Goal: Contribute content: Contribute content

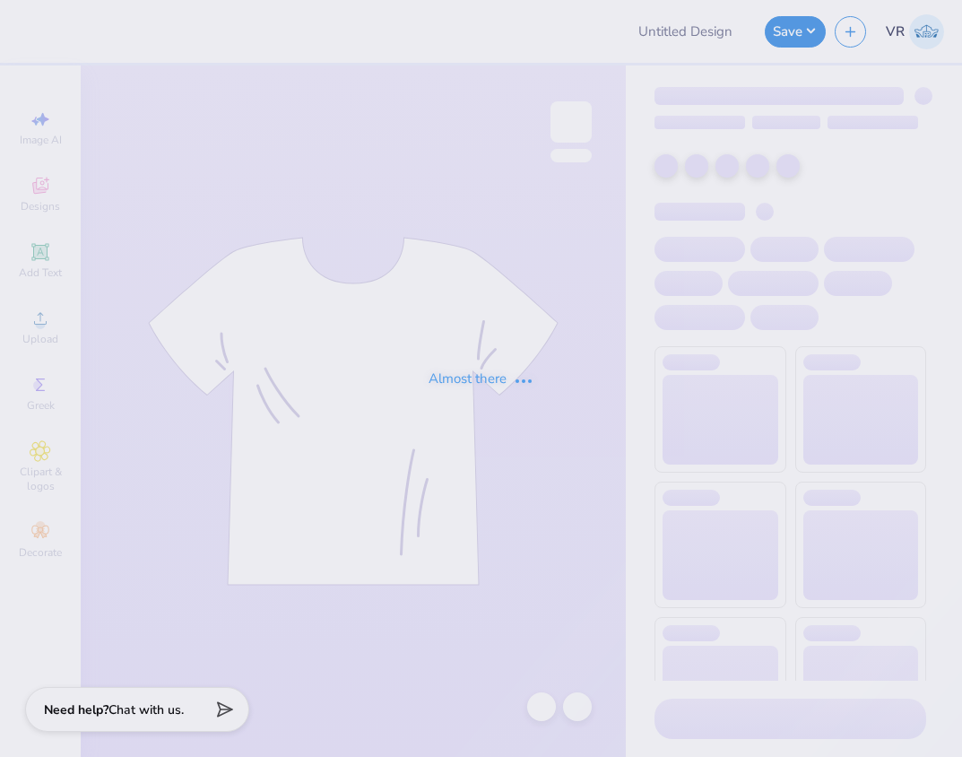
type input "Pi Kappa Fall Rush"
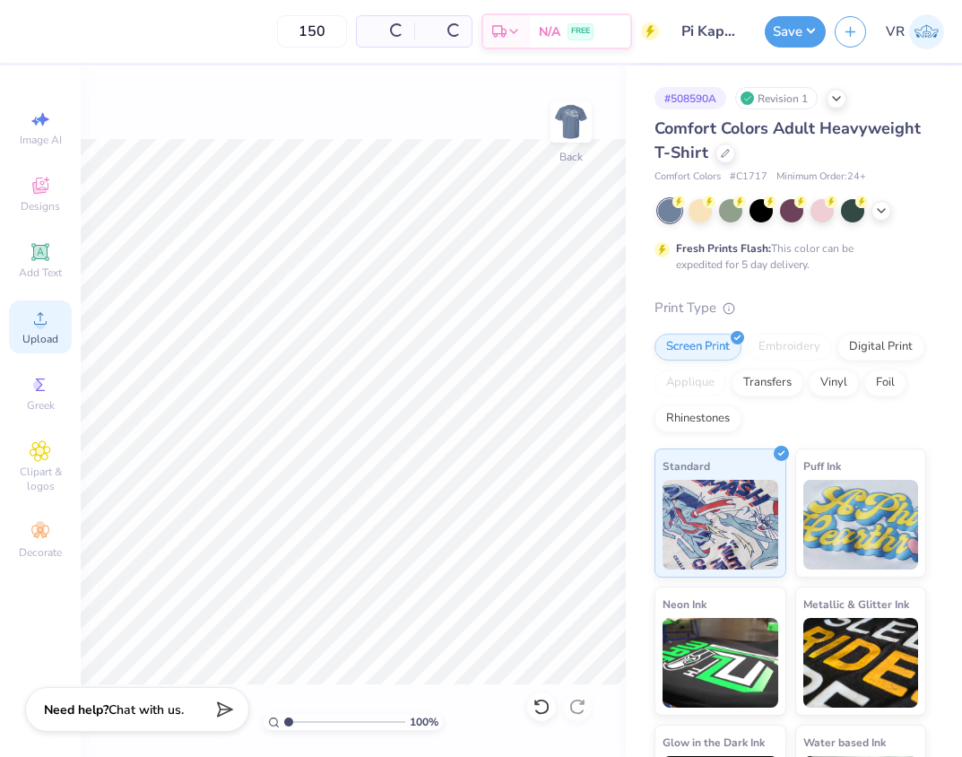
click at [25, 309] on div "Upload" at bounding box center [40, 326] width 63 height 53
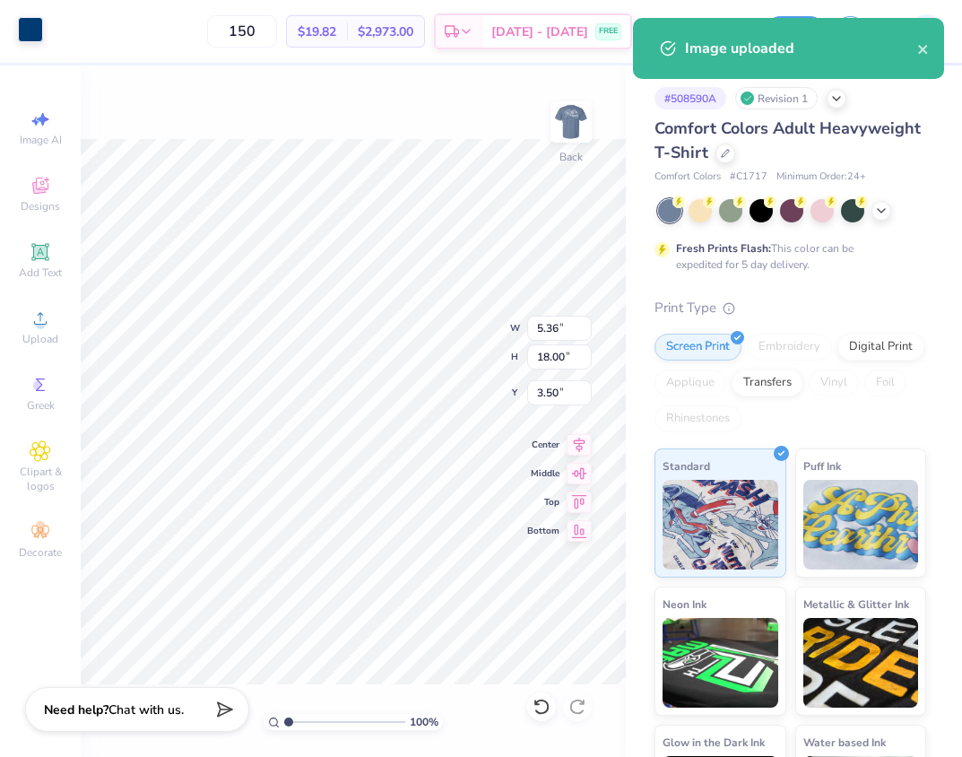
click at [33, 34] on div at bounding box center [30, 29] width 25 height 25
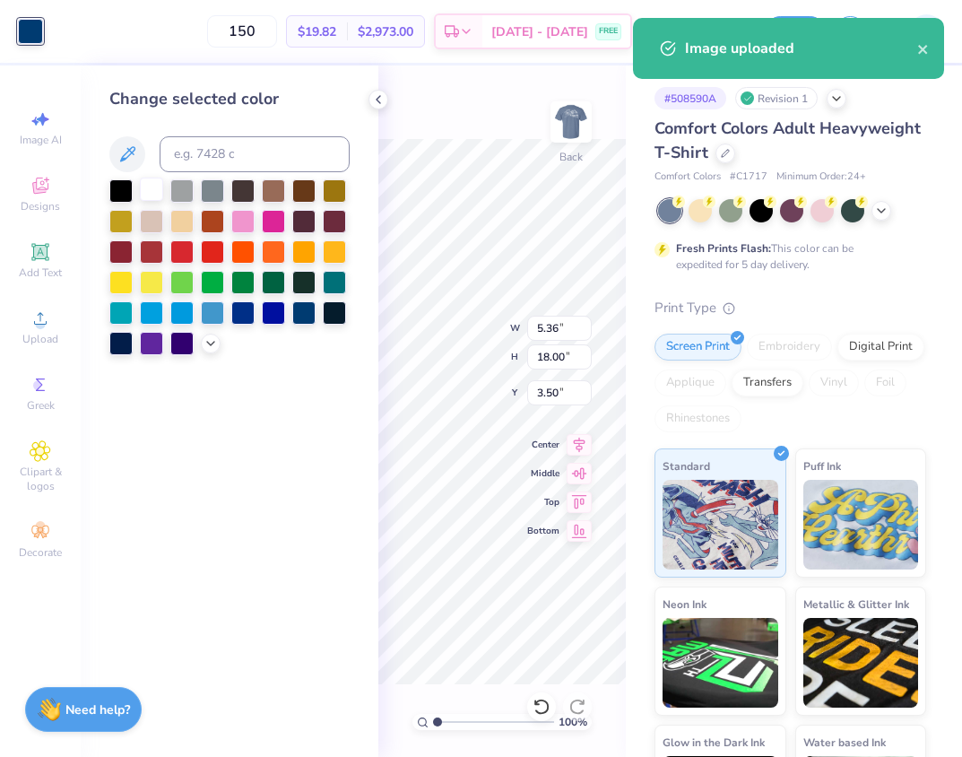
click at [140, 186] on div at bounding box center [151, 189] width 23 height 23
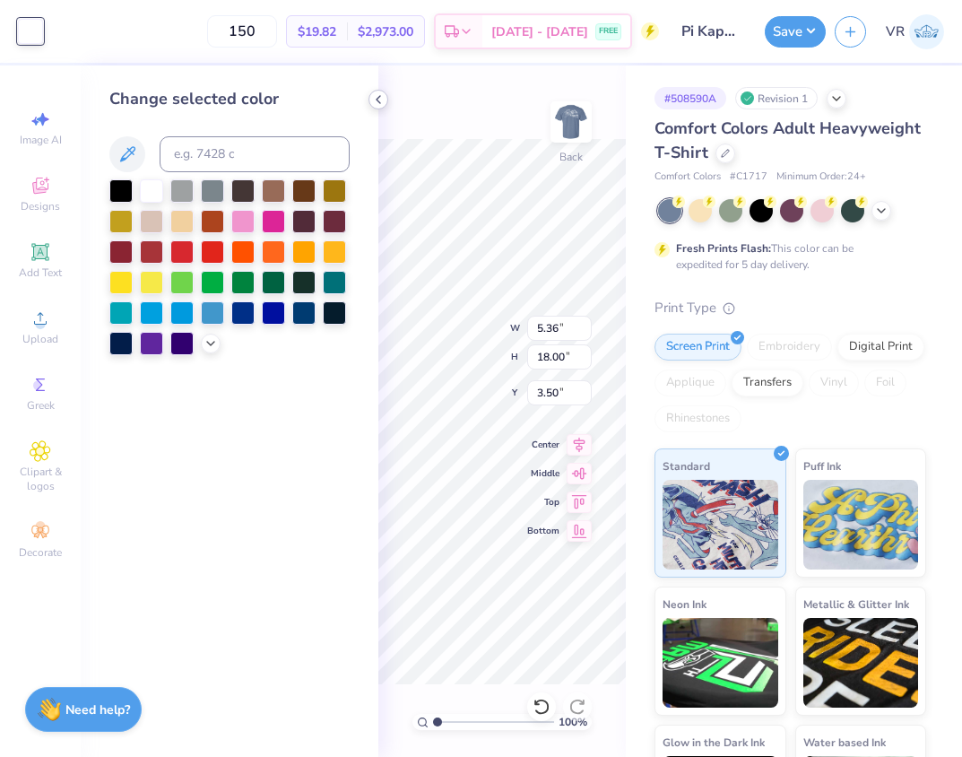
click at [383, 97] on icon at bounding box center [378, 99] width 14 height 14
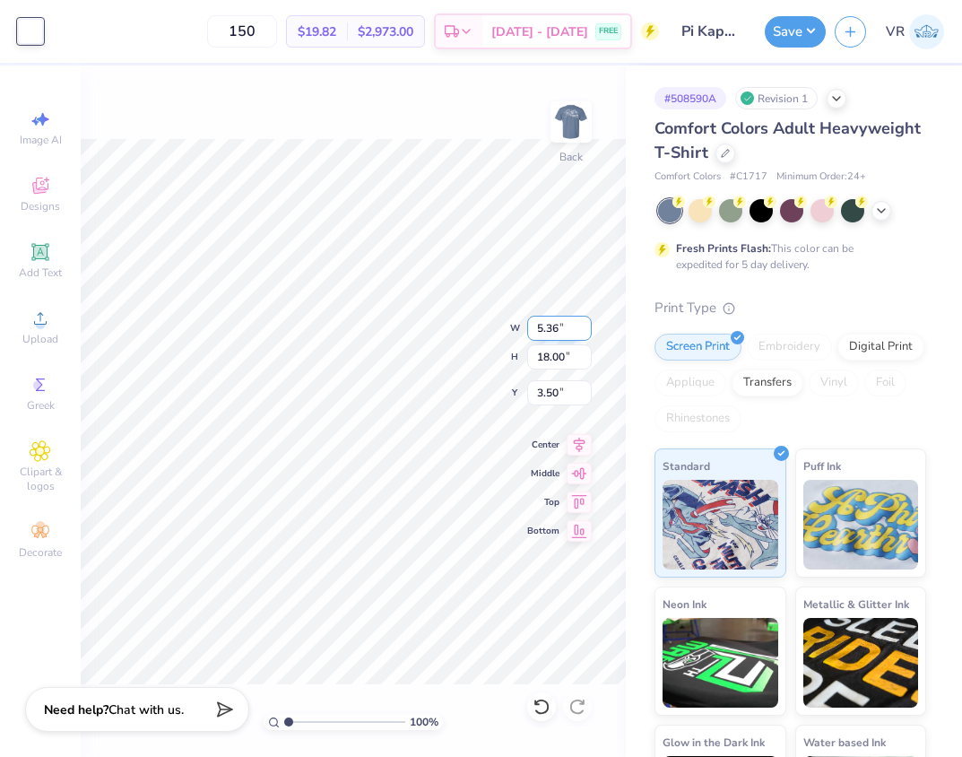
click at [570, 330] on input "5.36" at bounding box center [559, 328] width 65 height 25
click at [564, 350] on input "18.00" at bounding box center [559, 356] width 65 height 25
type input "3.5"
type input "1.04"
type input "3.50"
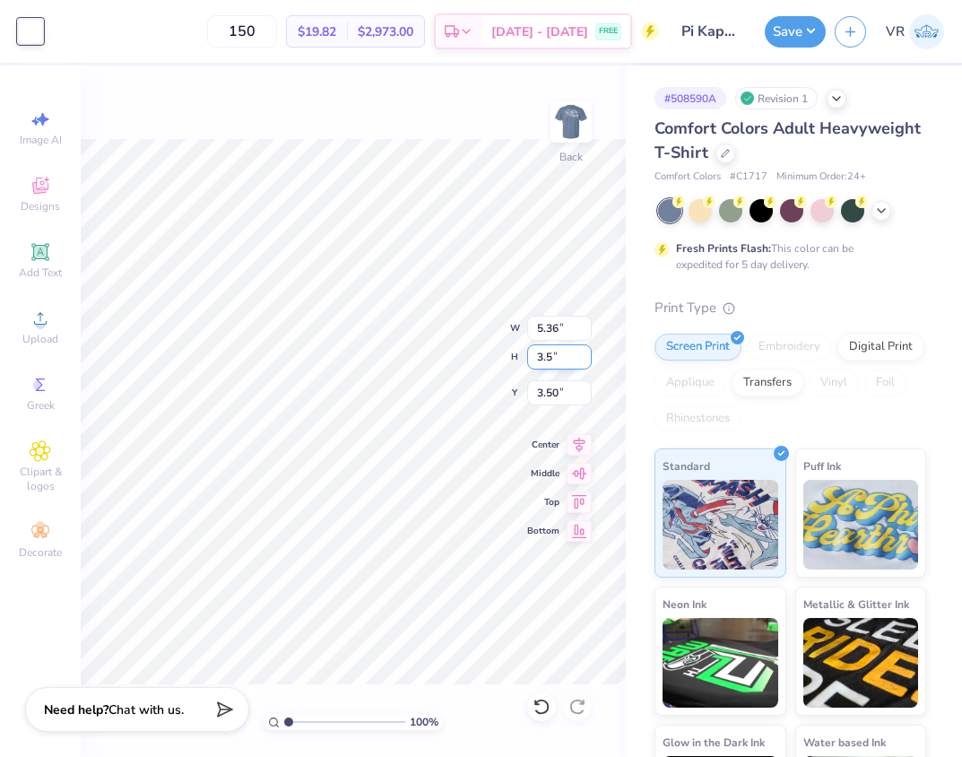
type input "10.75"
type input "3.00"
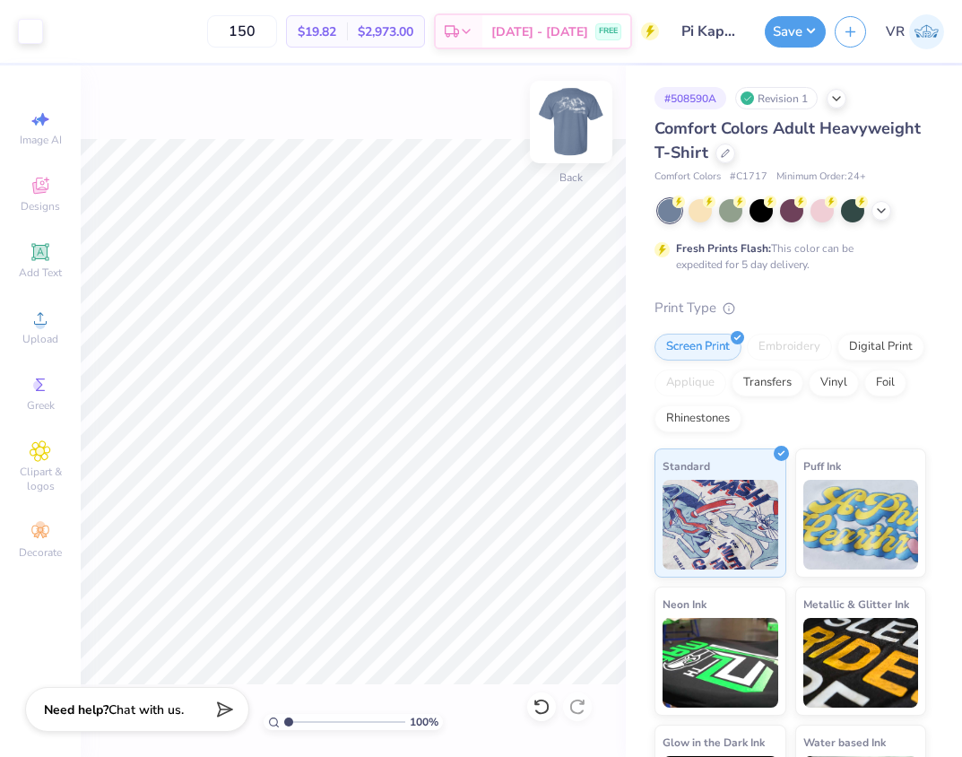
click at [567, 108] on img at bounding box center [571, 122] width 72 height 72
click at [395, 473] on div "Almost there" at bounding box center [521, 410] width 881 height 691
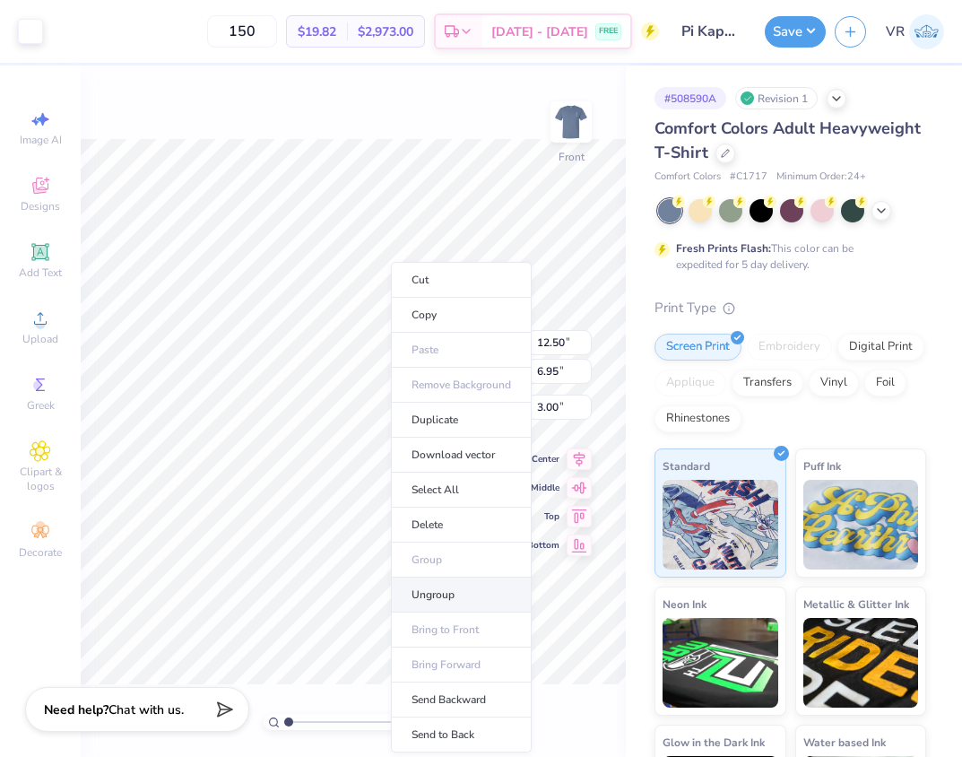
click at [425, 598] on li "Ungroup" at bounding box center [461, 594] width 141 height 35
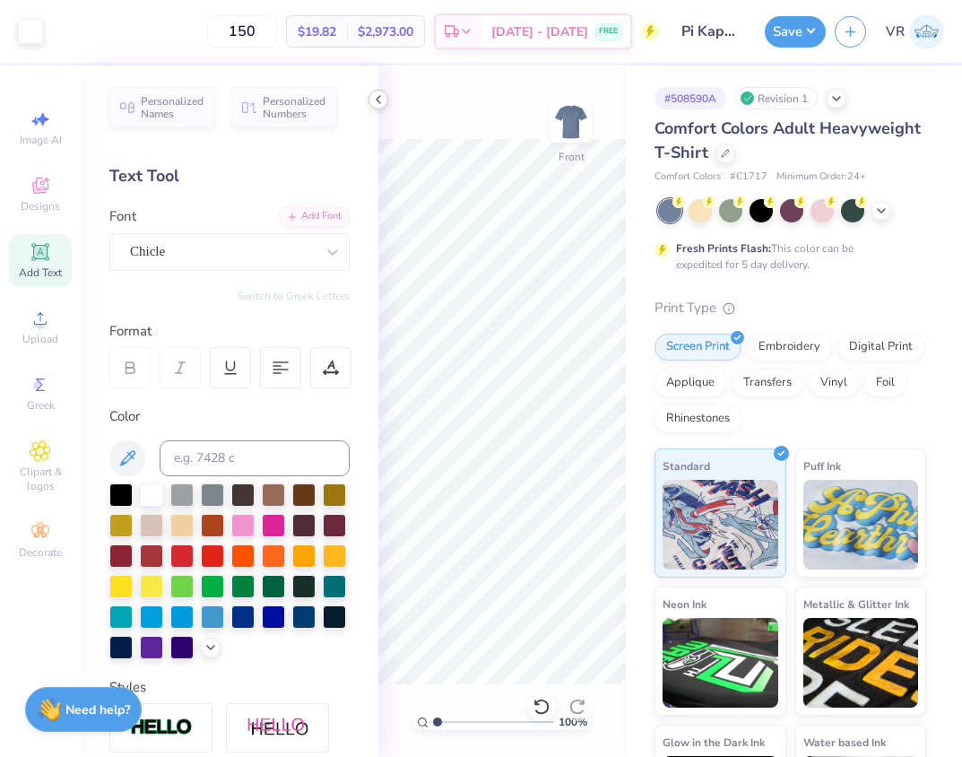
click at [370, 96] on div at bounding box center [379, 100] width 20 height 20
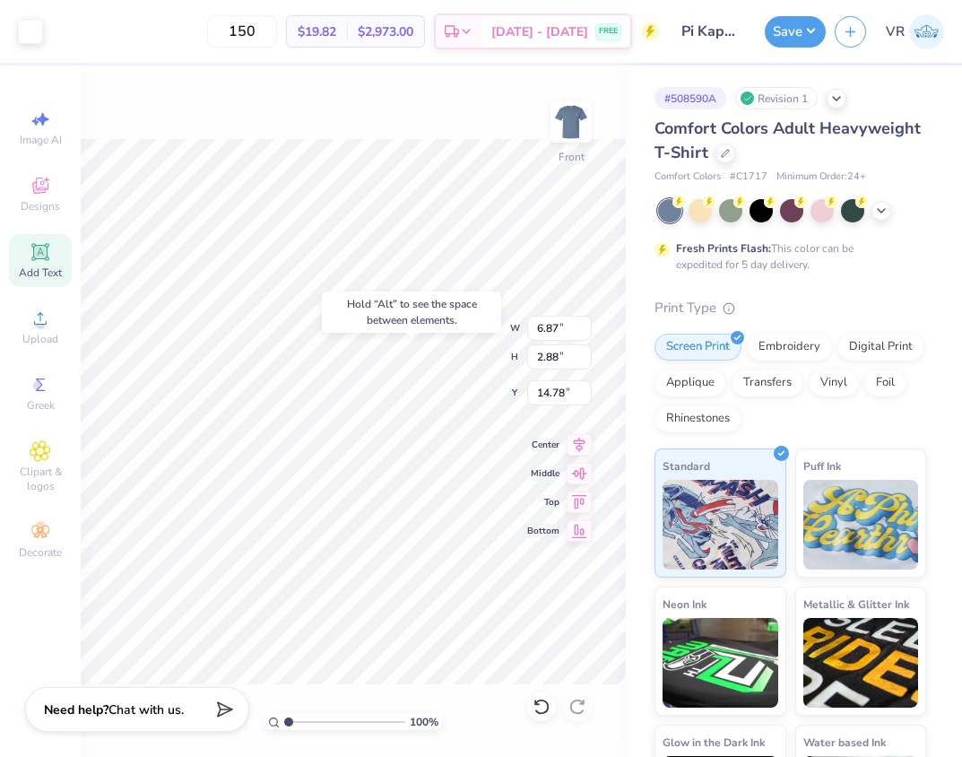
type input "14.78"
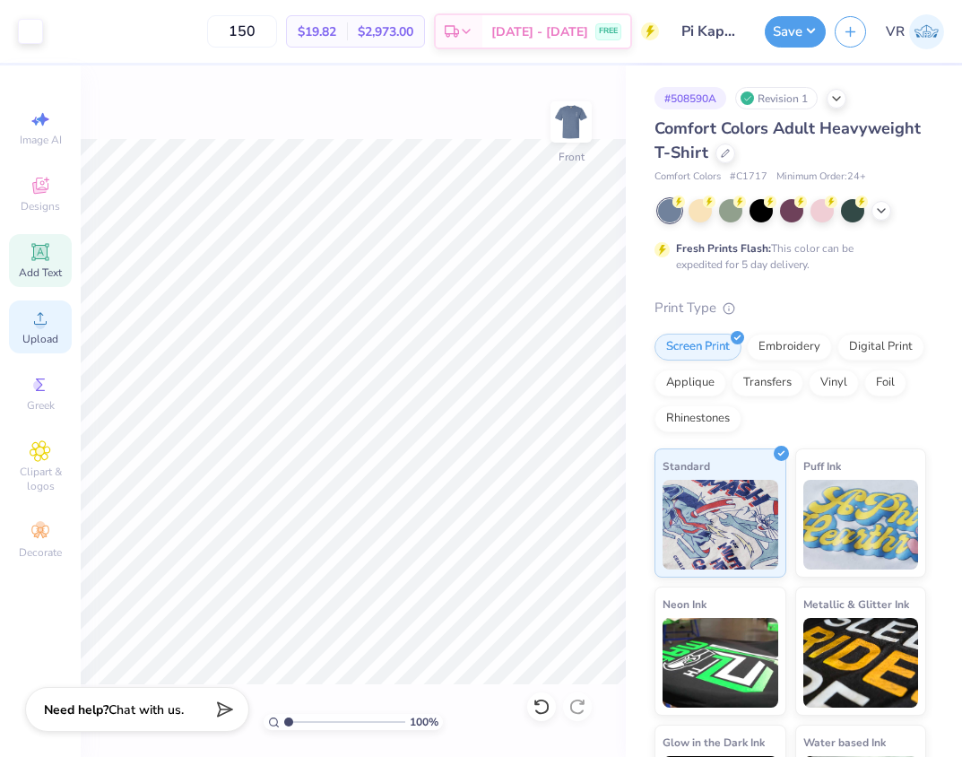
click at [46, 337] on span "Upload" at bounding box center [40, 339] width 36 height 14
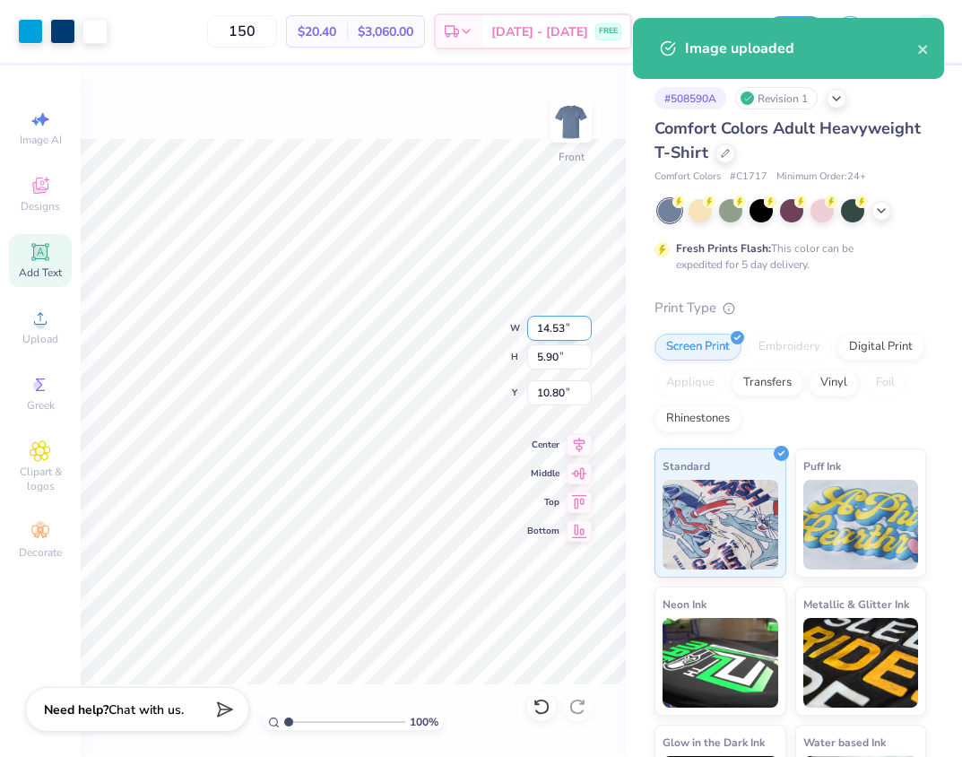
click at [558, 325] on input "14.53" at bounding box center [559, 328] width 65 height 25
type input "12.50"
type input "5.08"
type input "11.21"
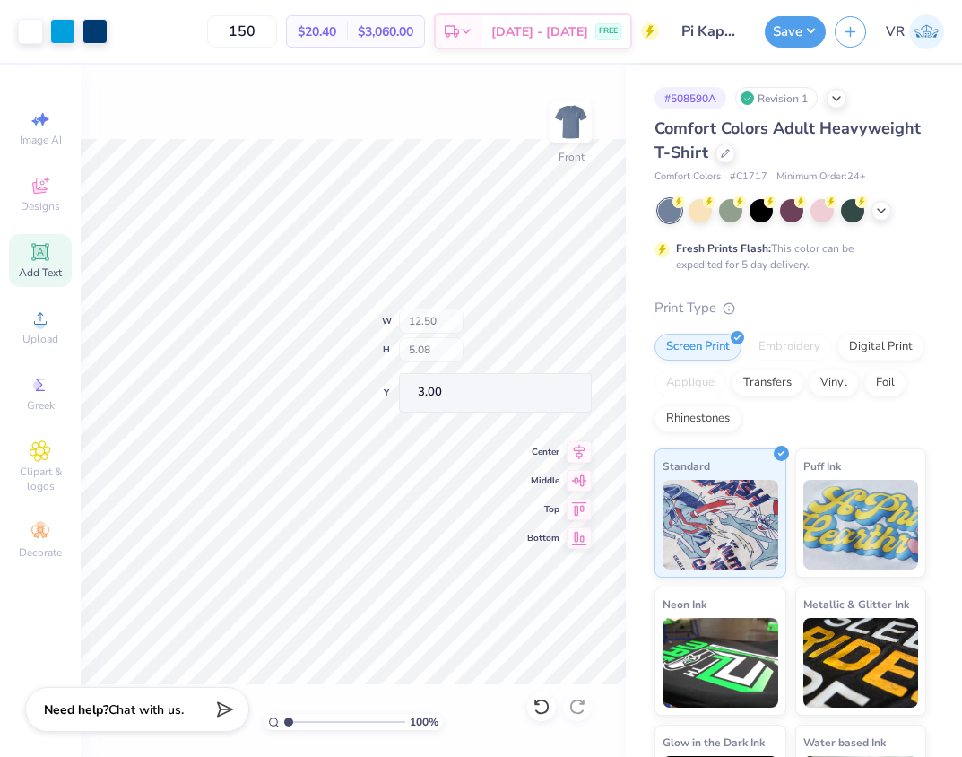
type input "3.00"
type input "8.08"
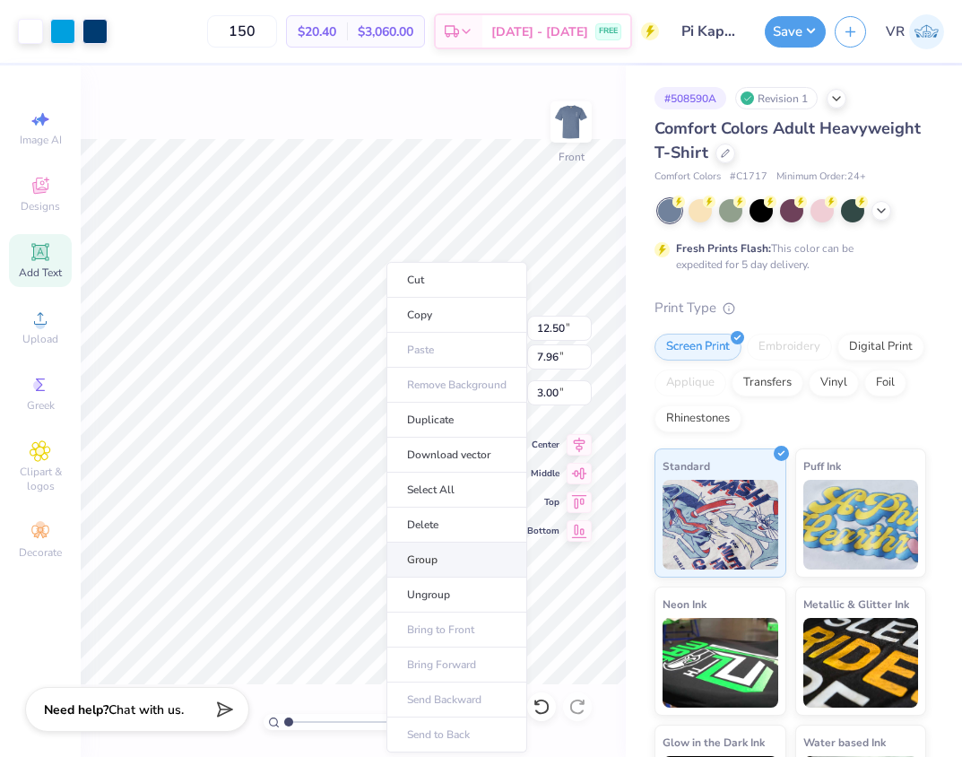
click at [445, 556] on li "Group" at bounding box center [456, 559] width 141 height 35
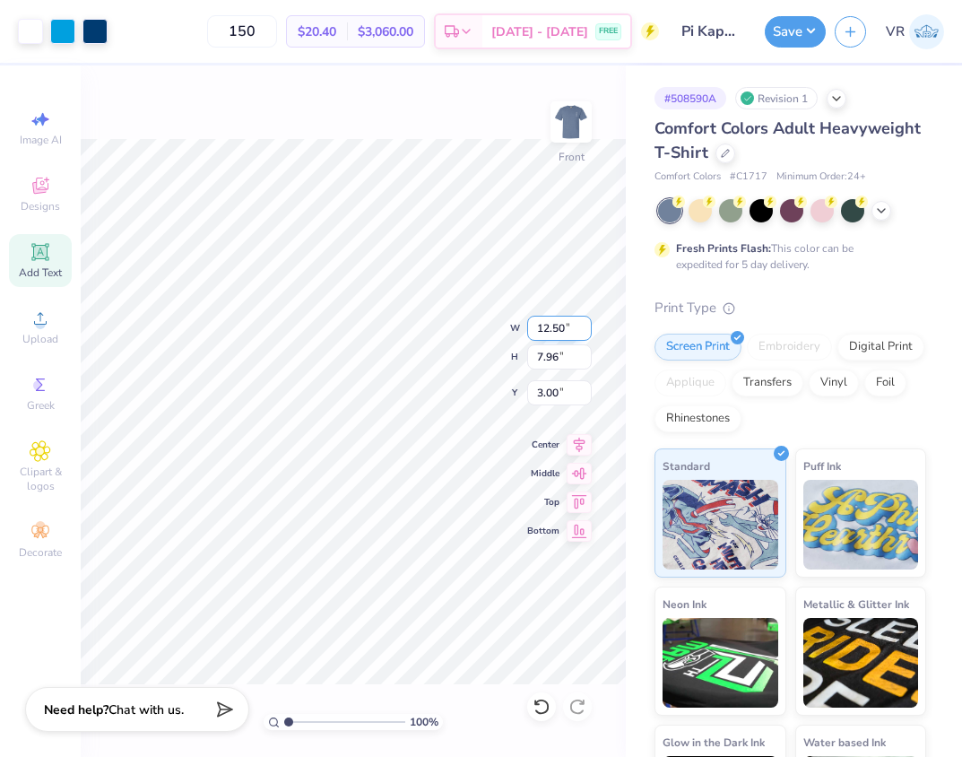
click at [569, 325] on input "12.50" at bounding box center [559, 328] width 65 height 25
click at [566, 390] on input "3.00" at bounding box center [559, 392] width 65 height 25
type input "4.00"
click at [790, 31] on button "Save" at bounding box center [795, 28] width 61 height 31
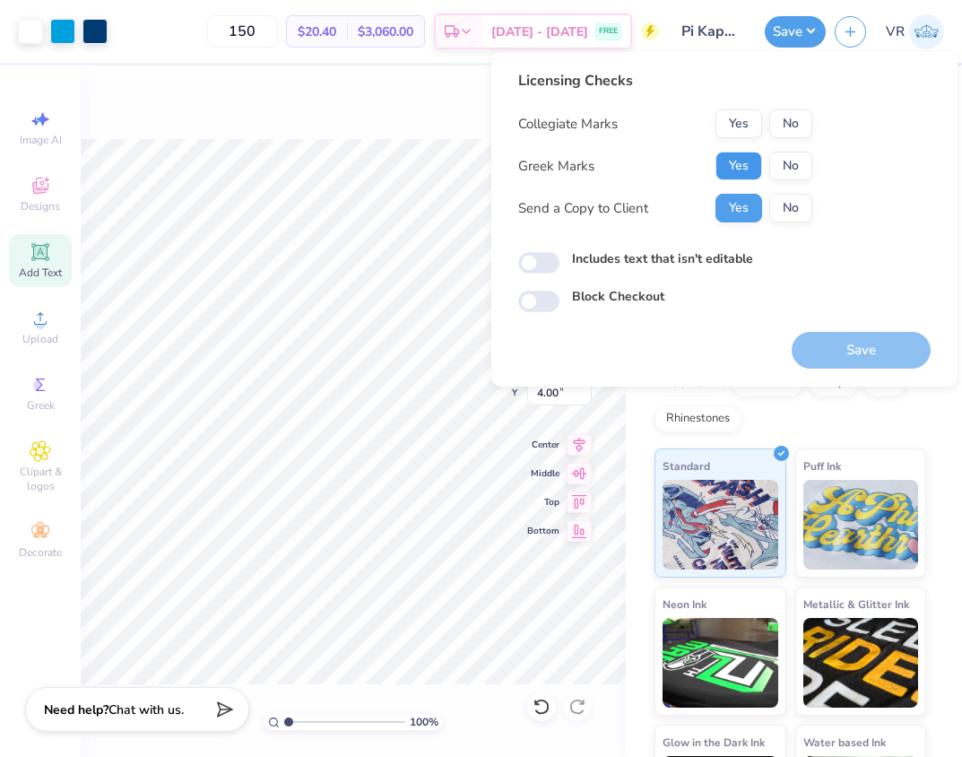
click at [732, 165] on button "Yes" at bounding box center [739, 166] width 47 height 29
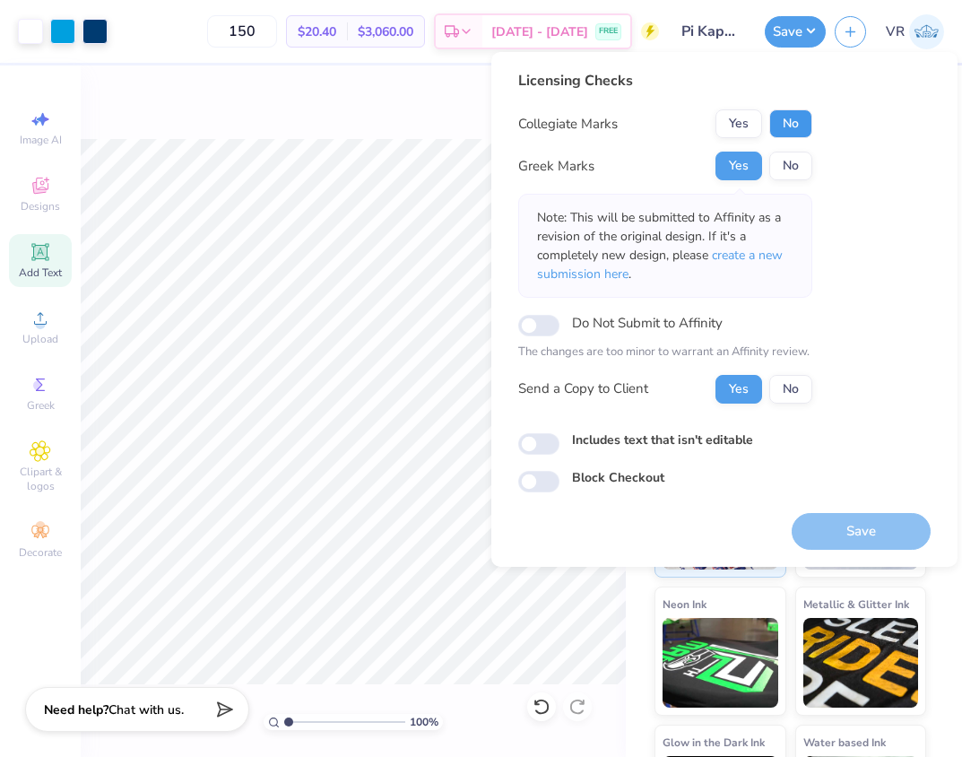
click at [786, 116] on button "No" at bounding box center [790, 123] width 43 height 29
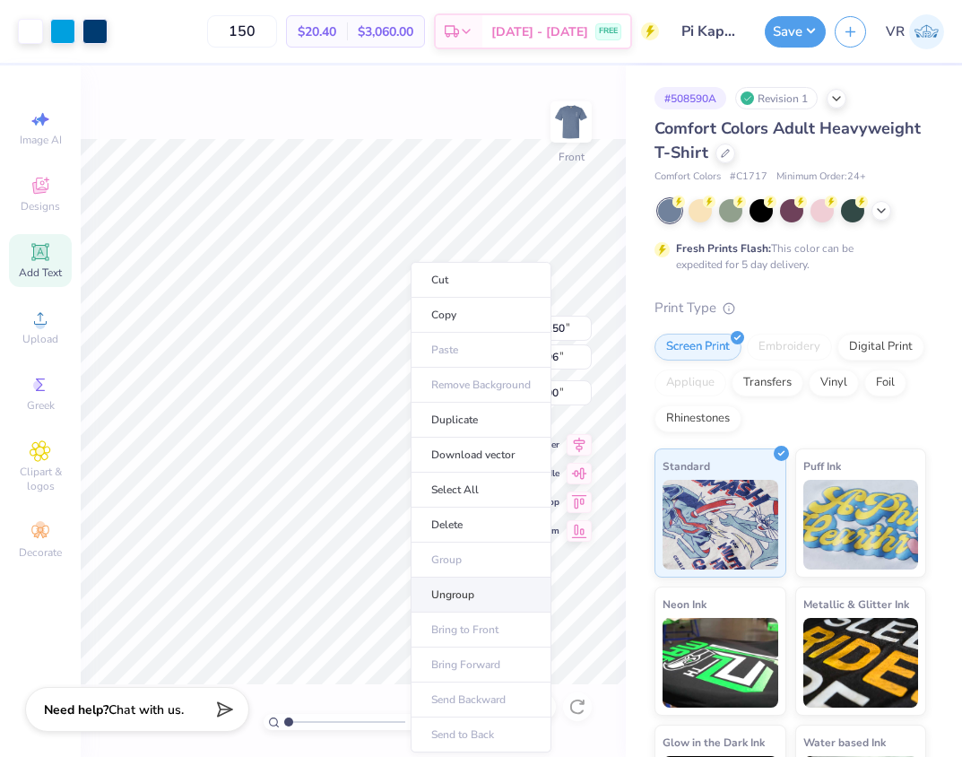
click at [459, 596] on li "Ungroup" at bounding box center [481, 594] width 141 height 35
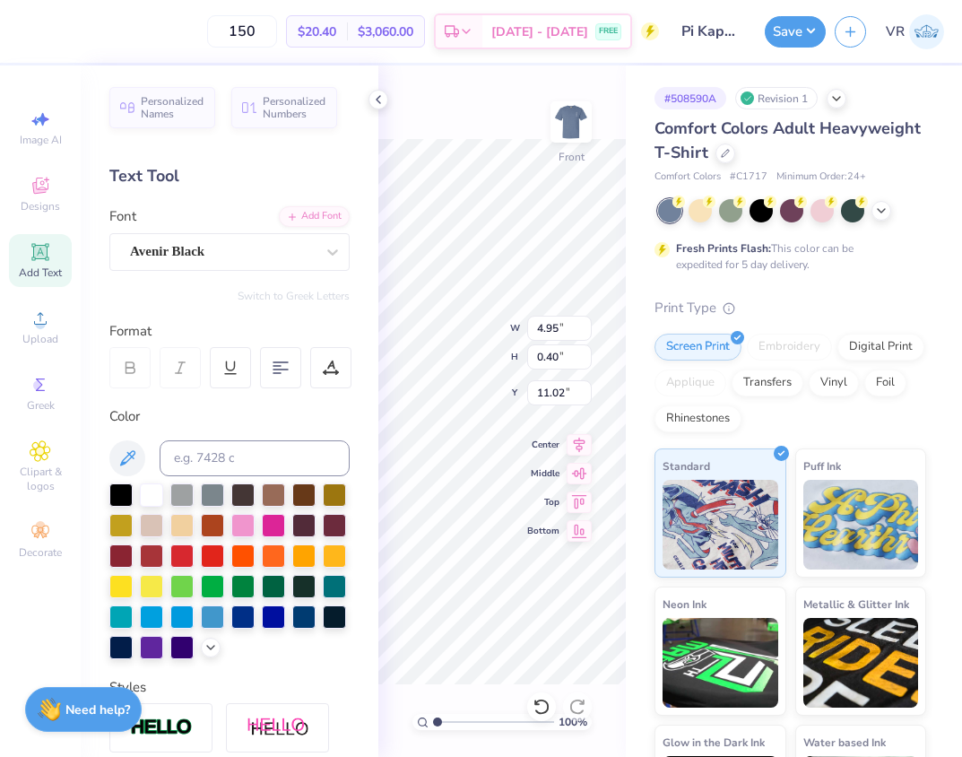
scroll to position [14, 3]
type textarea "FALL RUSH"
click at [371, 103] on icon at bounding box center [378, 99] width 14 height 14
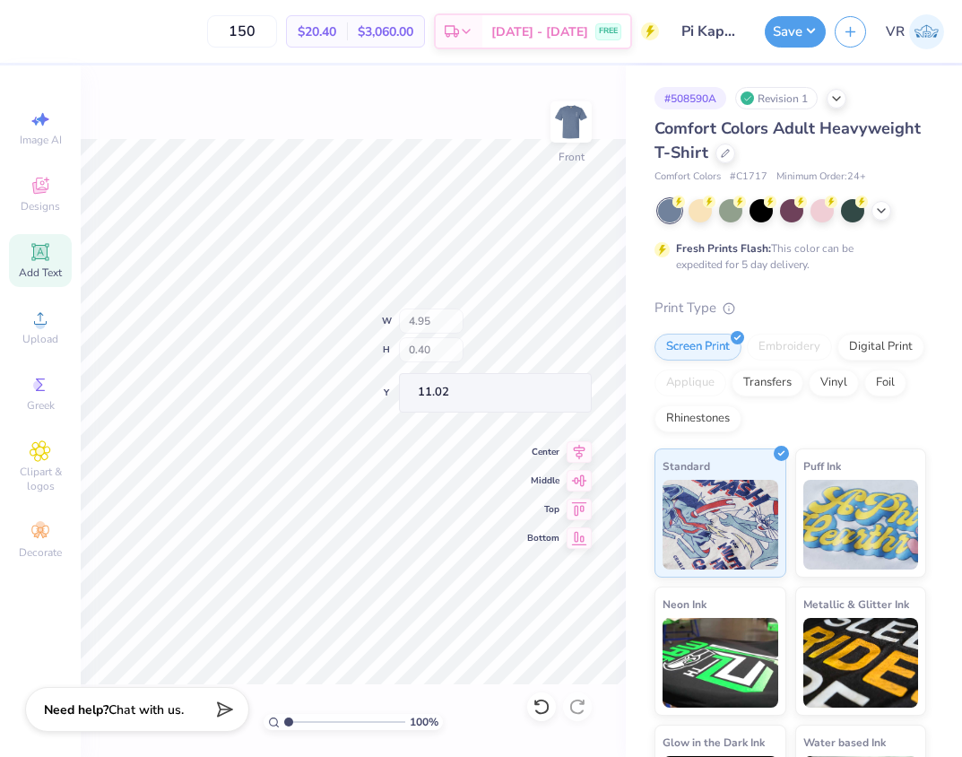
type input "2.64"
type input "0.38"
type input "11.07"
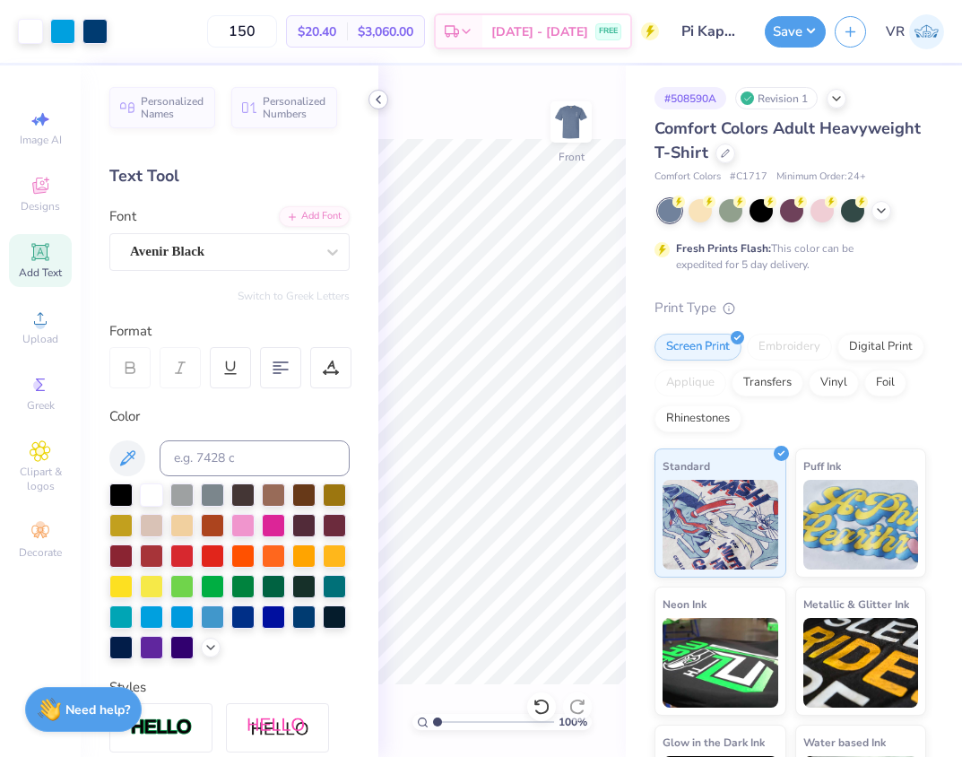
click at [377, 90] on div at bounding box center [379, 100] width 20 height 20
click at [373, 100] on icon at bounding box center [378, 99] width 14 height 14
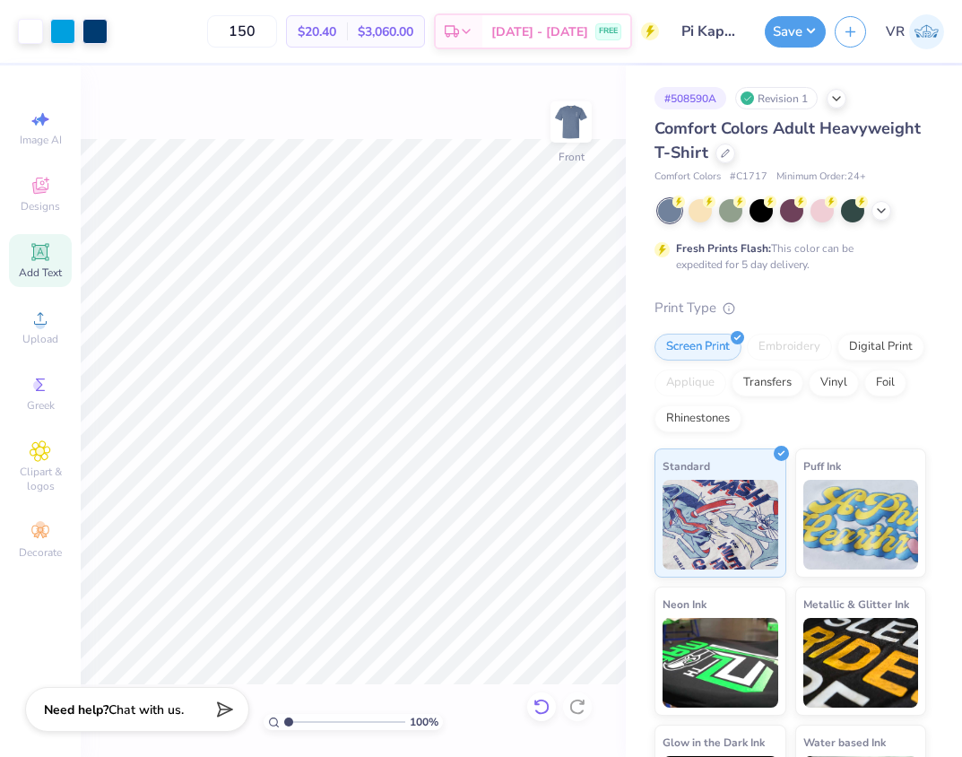
click at [544, 704] on icon at bounding box center [542, 707] width 18 height 18
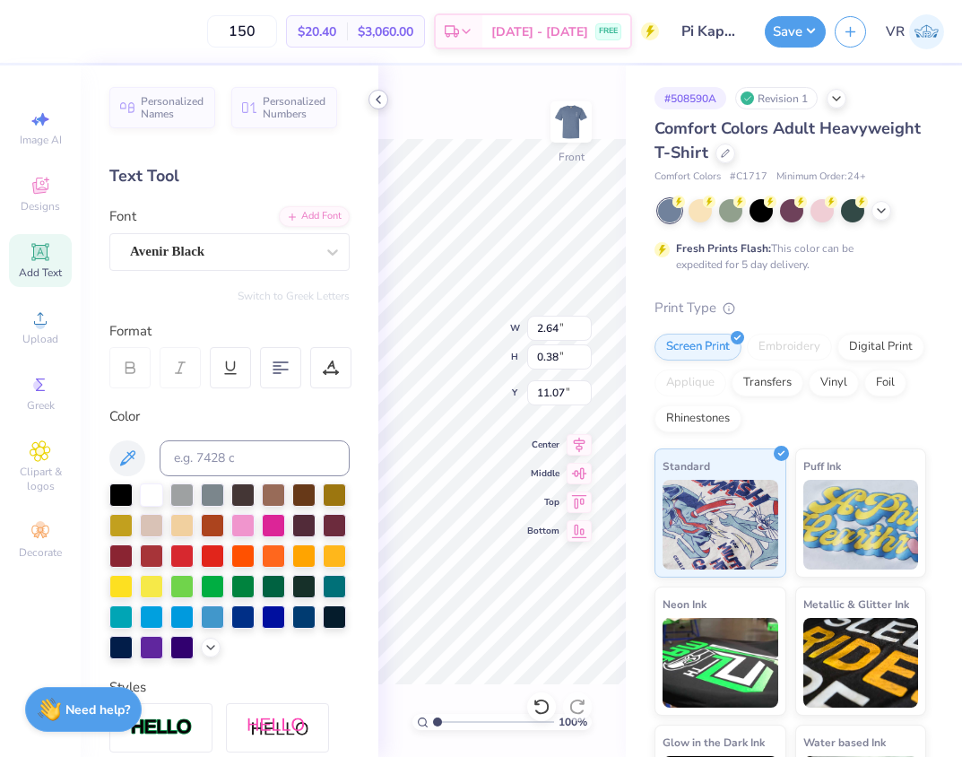
click at [377, 95] on icon at bounding box center [378, 99] width 14 height 14
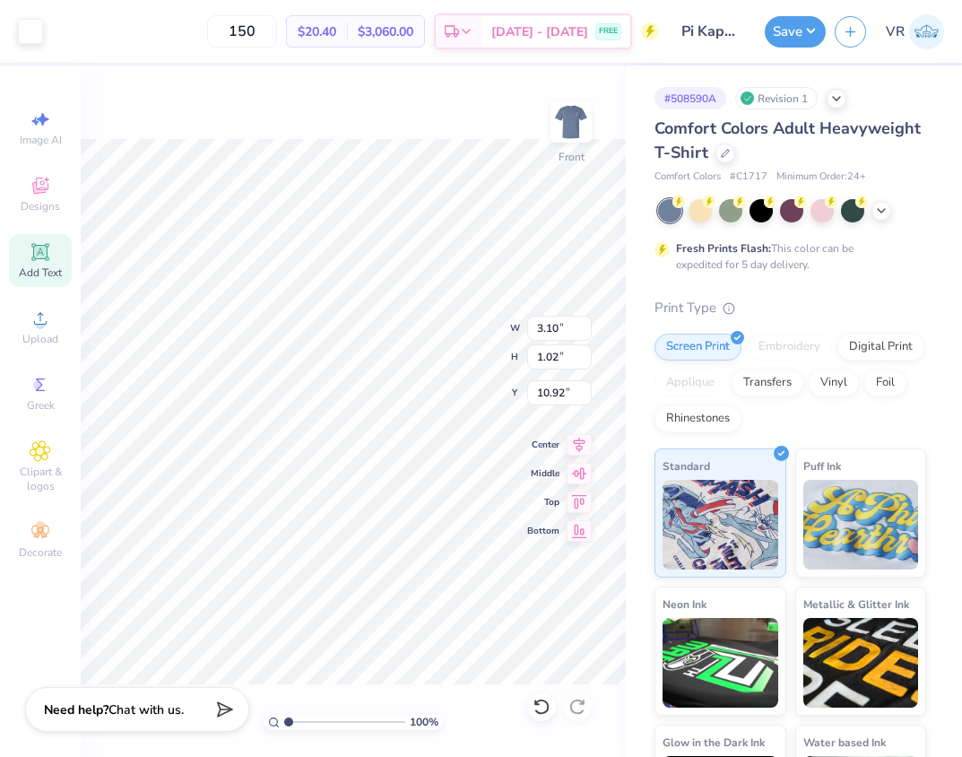
type input "3.10"
type input "1.02"
type input "10.92"
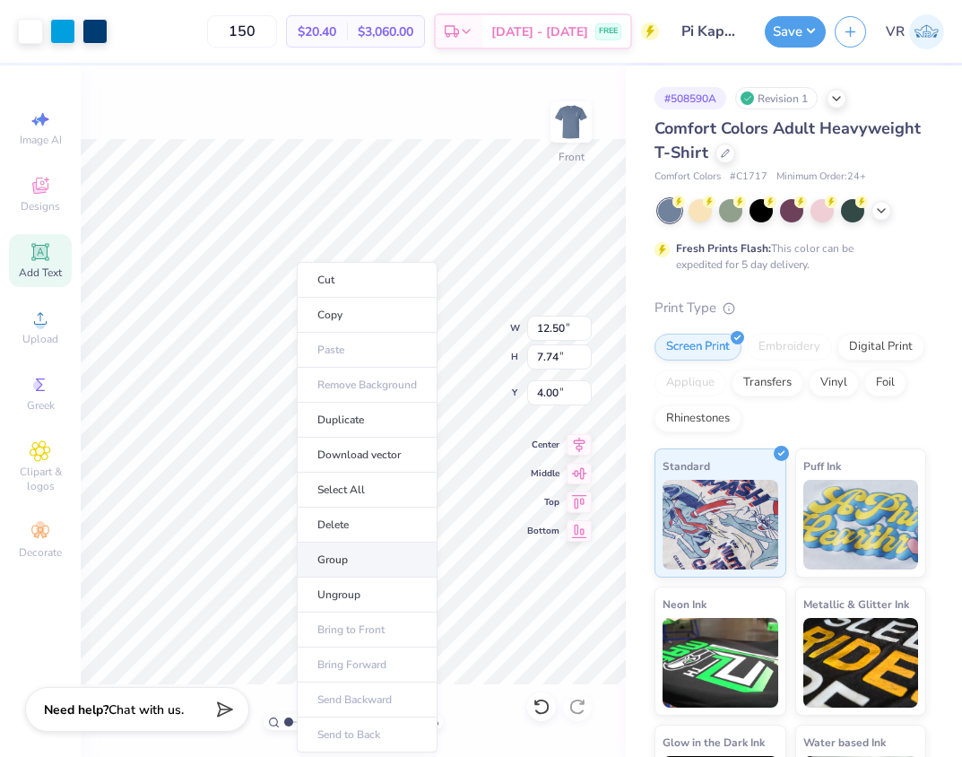
click at [354, 572] on li "Group" at bounding box center [367, 559] width 141 height 35
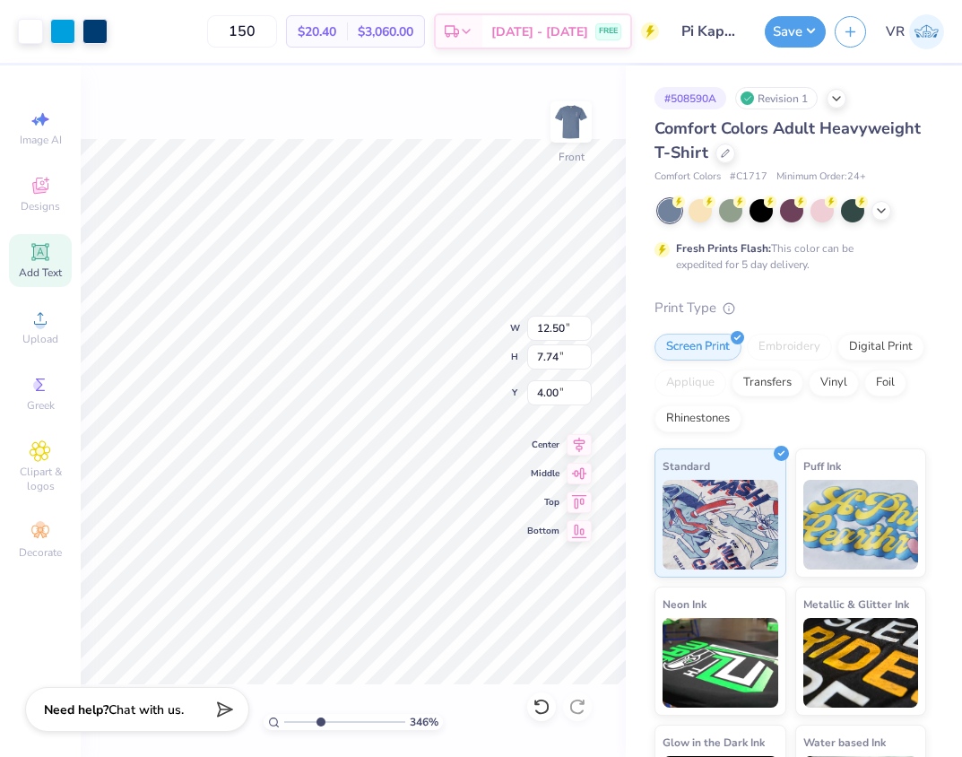
drag, startPoint x: 293, startPoint y: 722, endPoint x: 321, endPoint y: 716, distance: 28.5
click at [321, 716] on input "range" at bounding box center [344, 722] width 121 height 16
type input "3.68"
type input "7.75"
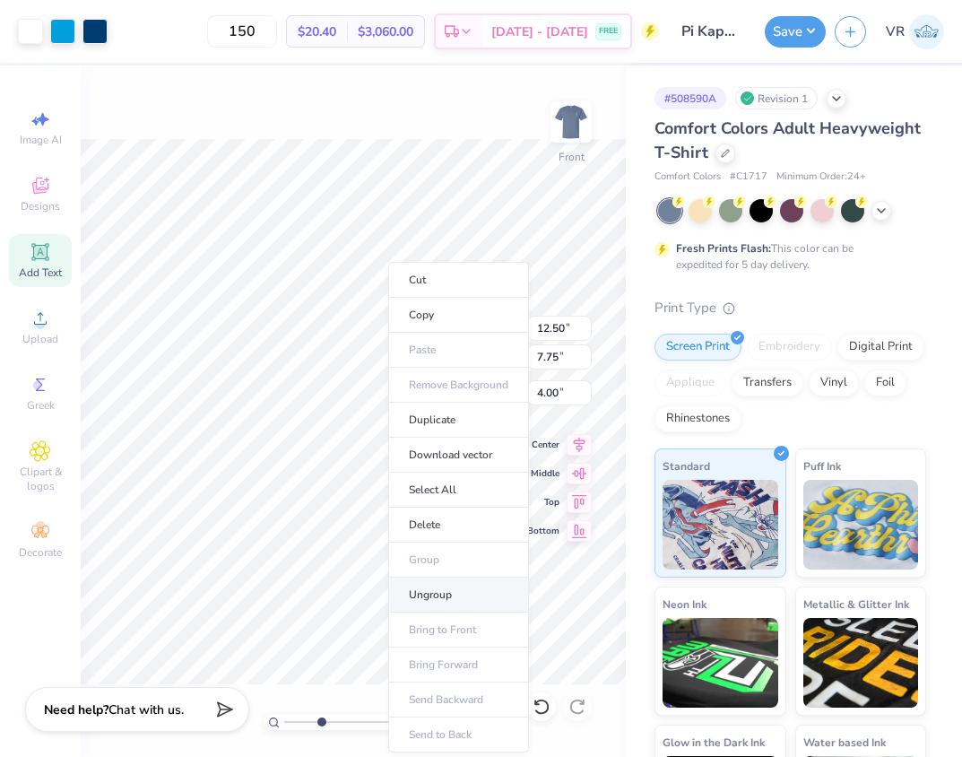
click at [420, 599] on li "Ungroup" at bounding box center [458, 594] width 141 height 35
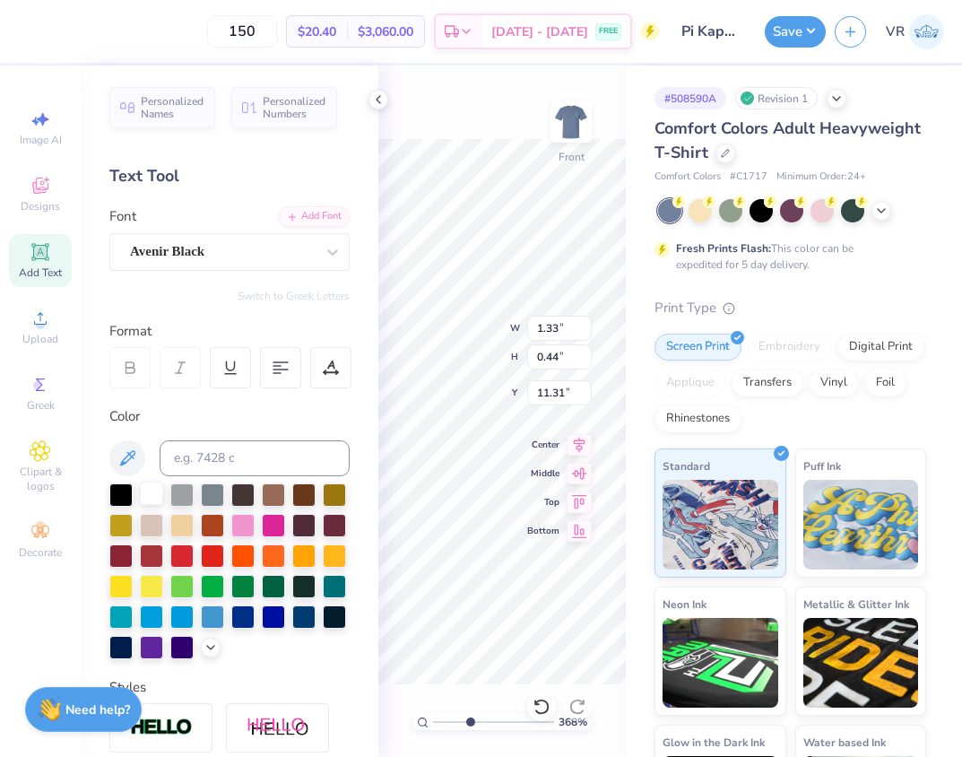
click at [144, 498] on div at bounding box center [151, 492] width 23 height 23
type input "3.68"
type input "1.32"
type input "0.43"
type input "11.36"
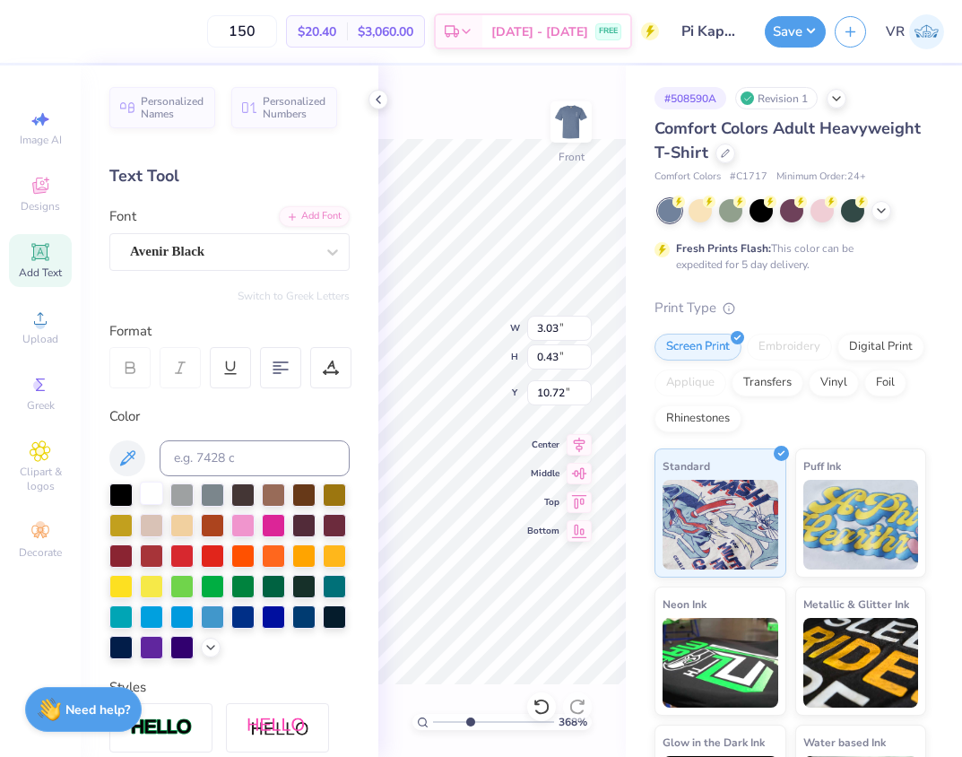
click at [152, 495] on div at bounding box center [151, 492] width 23 height 23
click at [144, 499] on div at bounding box center [151, 492] width 23 height 23
type input "3.68"
type input "6.85"
type input "1.72"
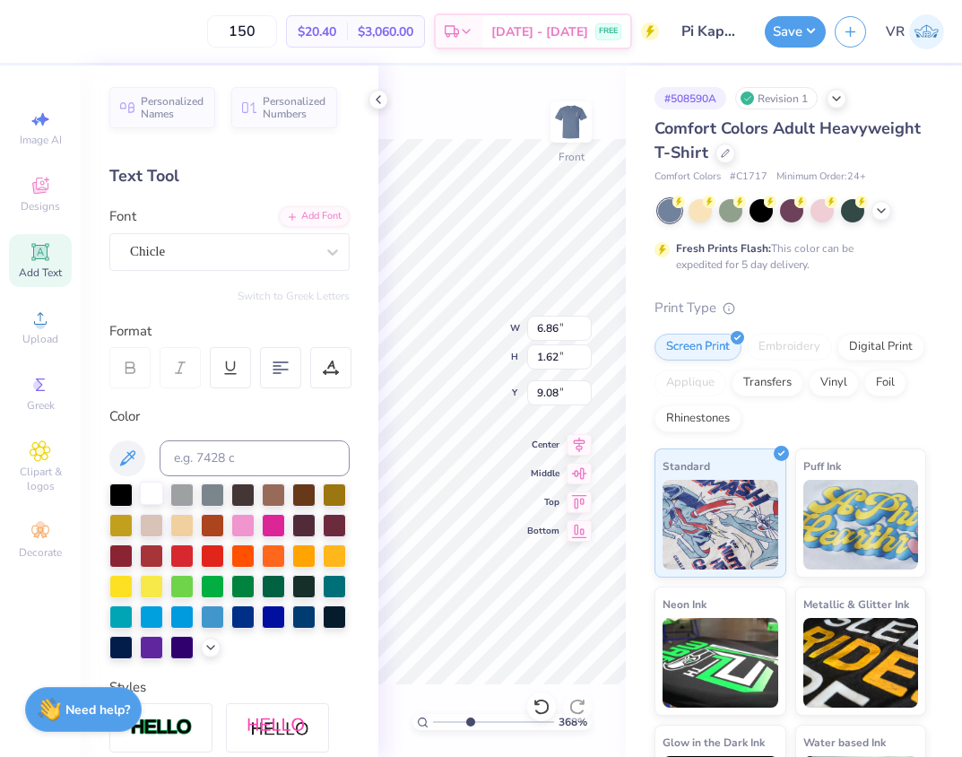
type input "9.01"
click at [379, 93] on icon at bounding box center [378, 99] width 14 height 14
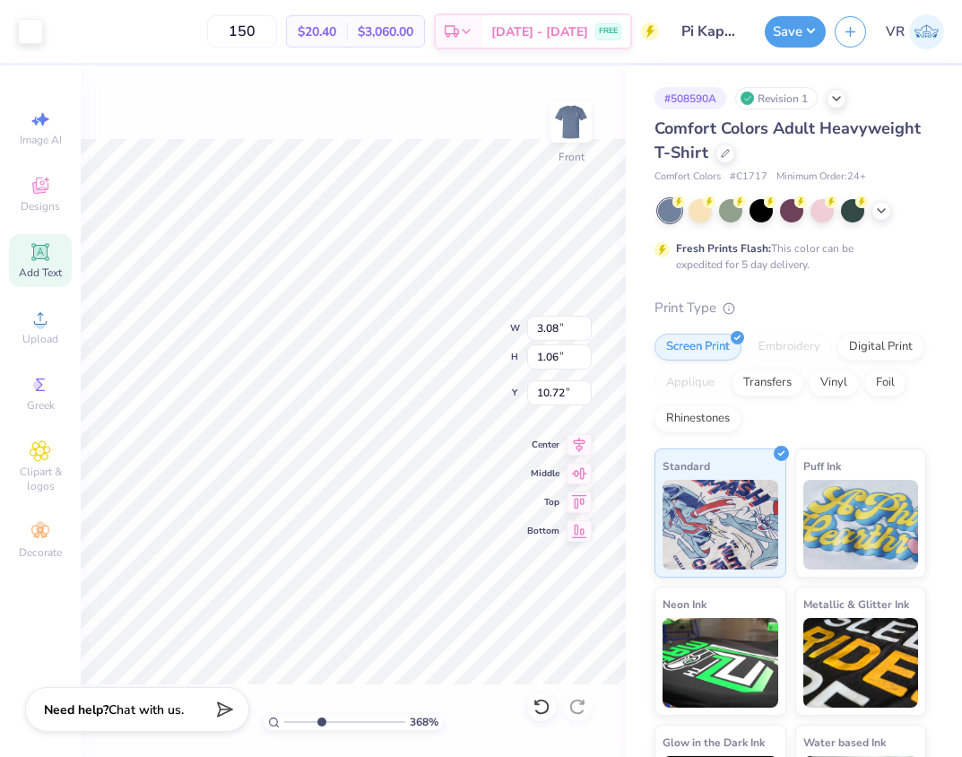
type input "3.68"
type input "2.92"
type input "1.01"
drag, startPoint x: 319, startPoint y: 721, endPoint x: 252, endPoint y: 684, distance: 76.6
type input "1"
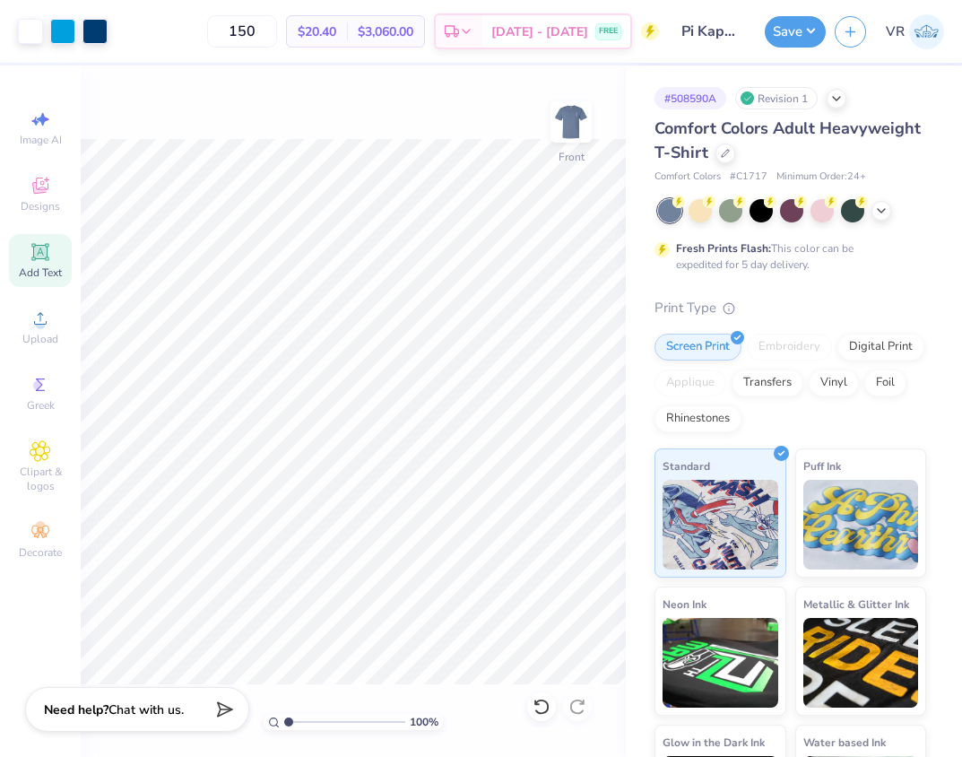
click at [284, 714] on input "range" at bounding box center [344, 722] width 121 height 16
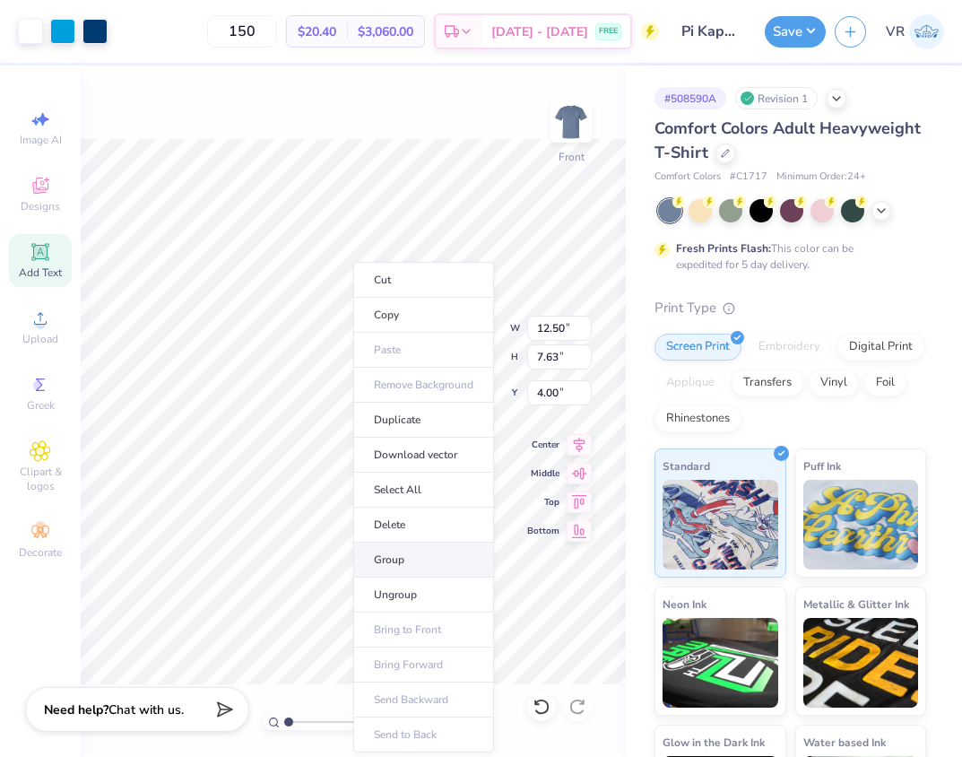
click at [391, 569] on li "Group" at bounding box center [423, 559] width 141 height 35
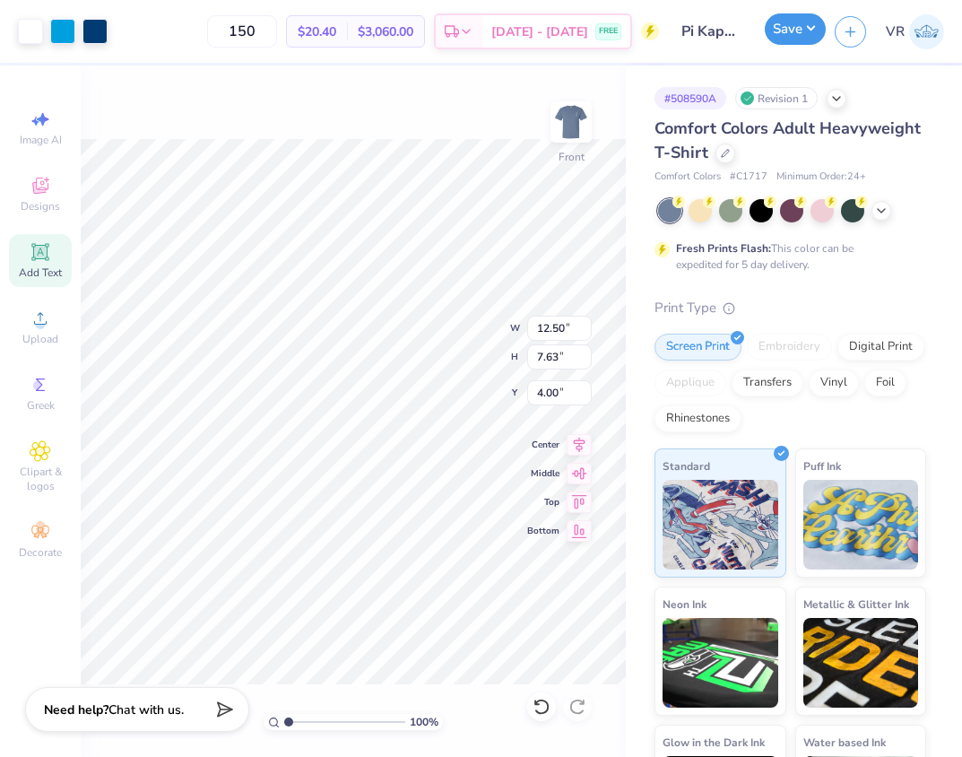
click at [783, 37] on button "Save" at bounding box center [795, 28] width 61 height 31
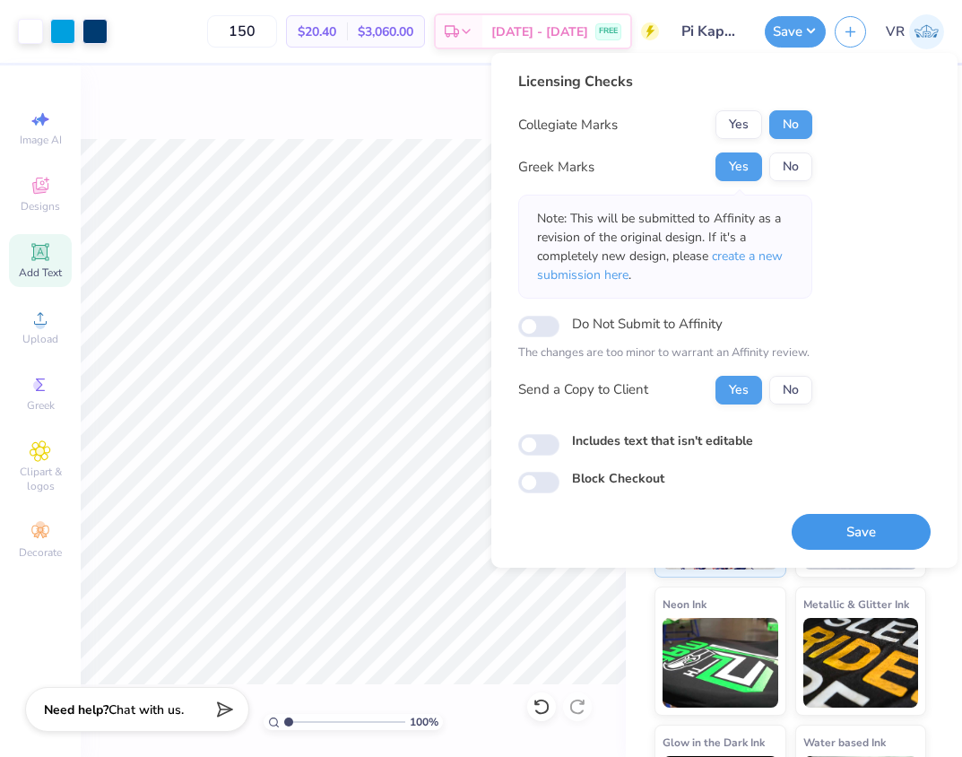
click at [848, 533] on button "Save" at bounding box center [861, 532] width 139 height 37
